Goal: Information Seeking & Learning: Learn about a topic

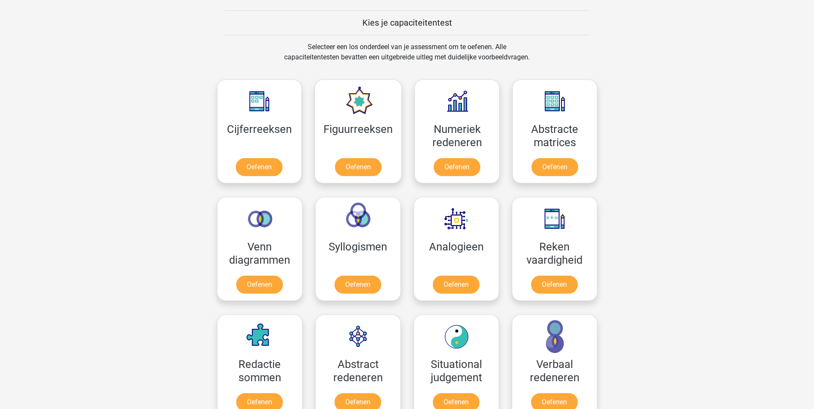
scroll to position [342, 0]
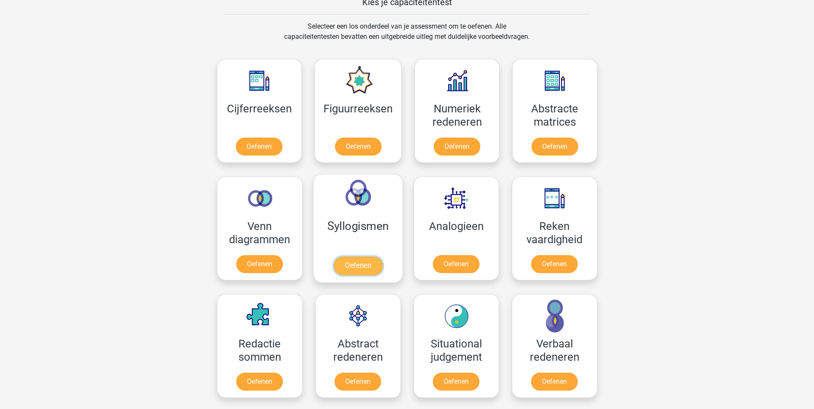
click at [372, 264] on link "Oefenen" at bounding box center [357, 265] width 49 height 19
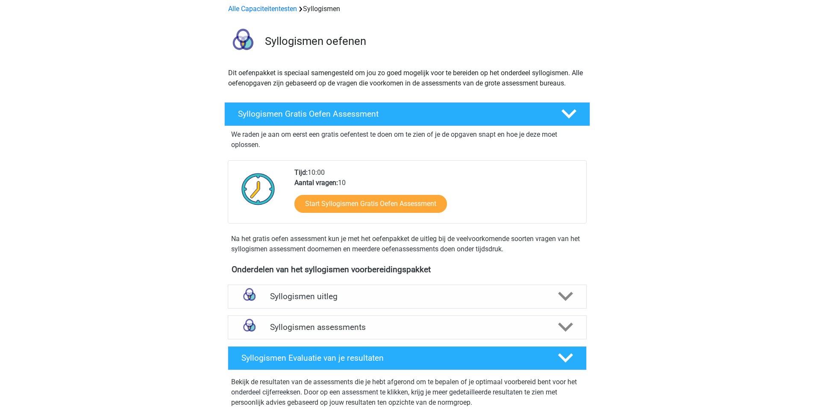
scroll to position [171, 0]
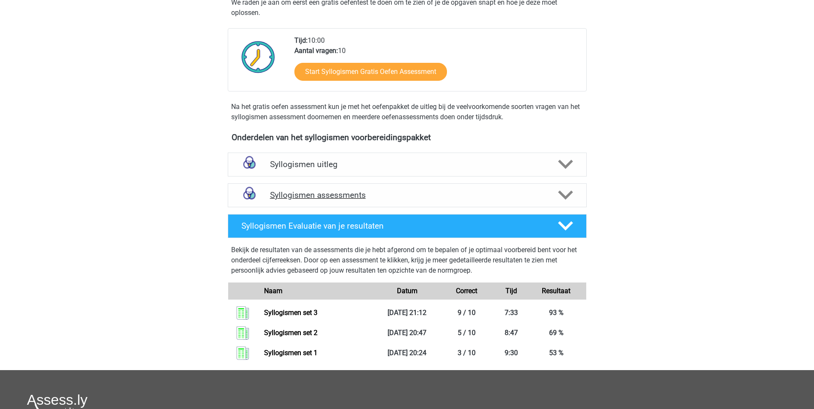
click at [331, 190] on div "Syllogismen assessments" at bounding box center [407, 195] width 359 height 24
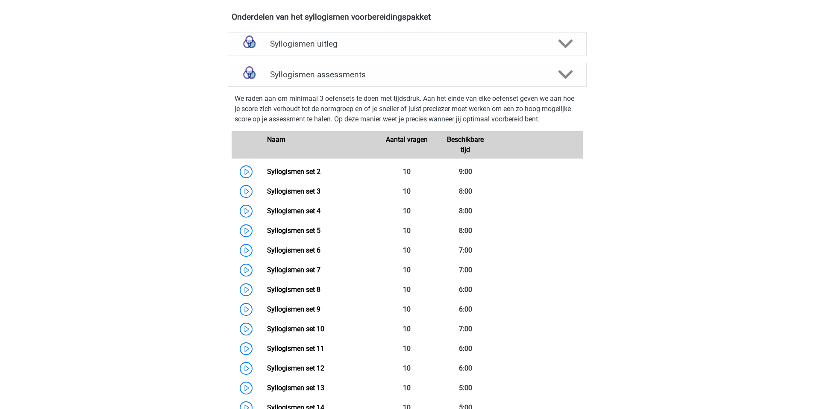
scroll to position [270, 0]
